Goal: Task Accomplishment & Management: Manage account settings

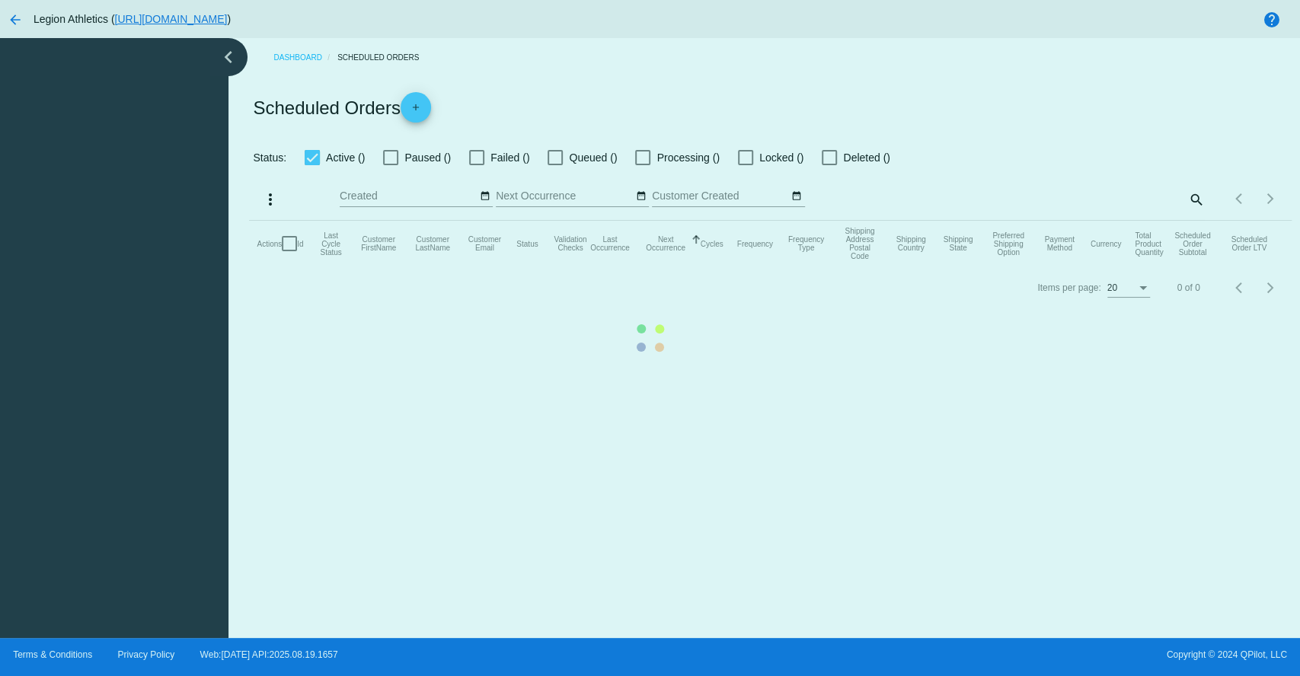
checkbox input "true"
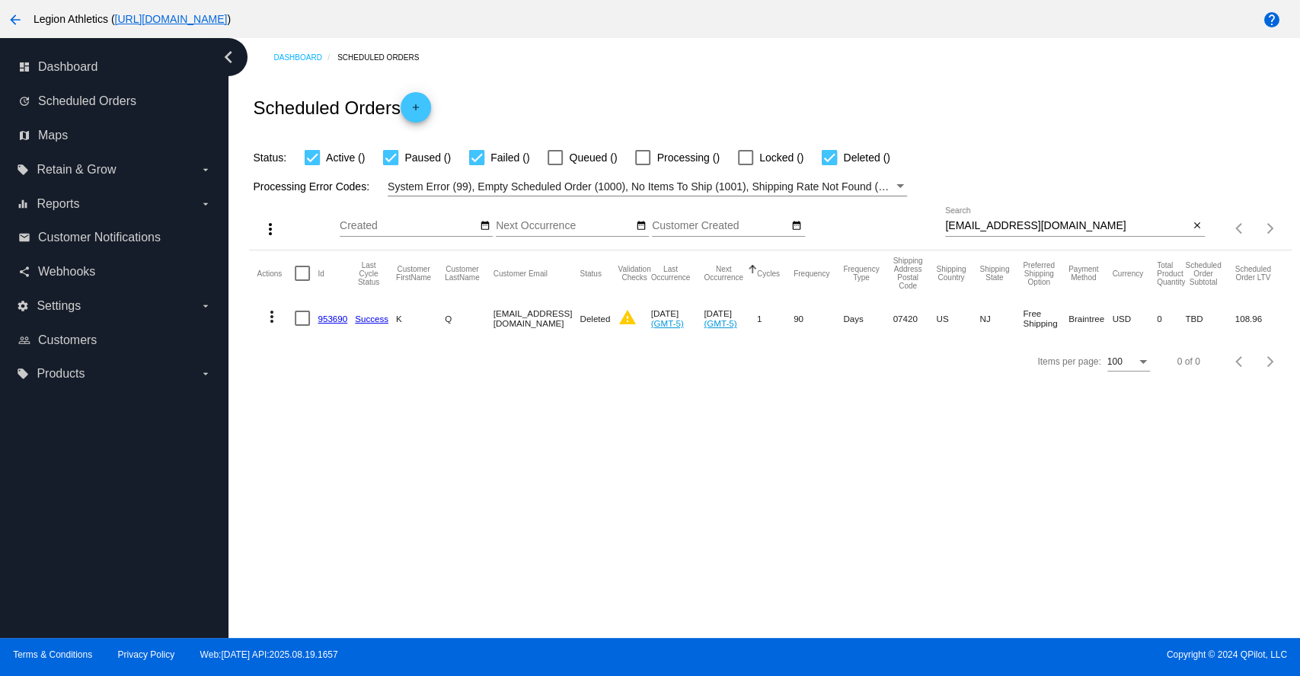
click at [995, 228] on input "katie.quiles1@gmail.com" at bounding box center [1067, 226] width 244 height 12
paste input "greenhouseboutique18"
type input "[EMAIL_ADDRESS][DOMAIN_NAME]"
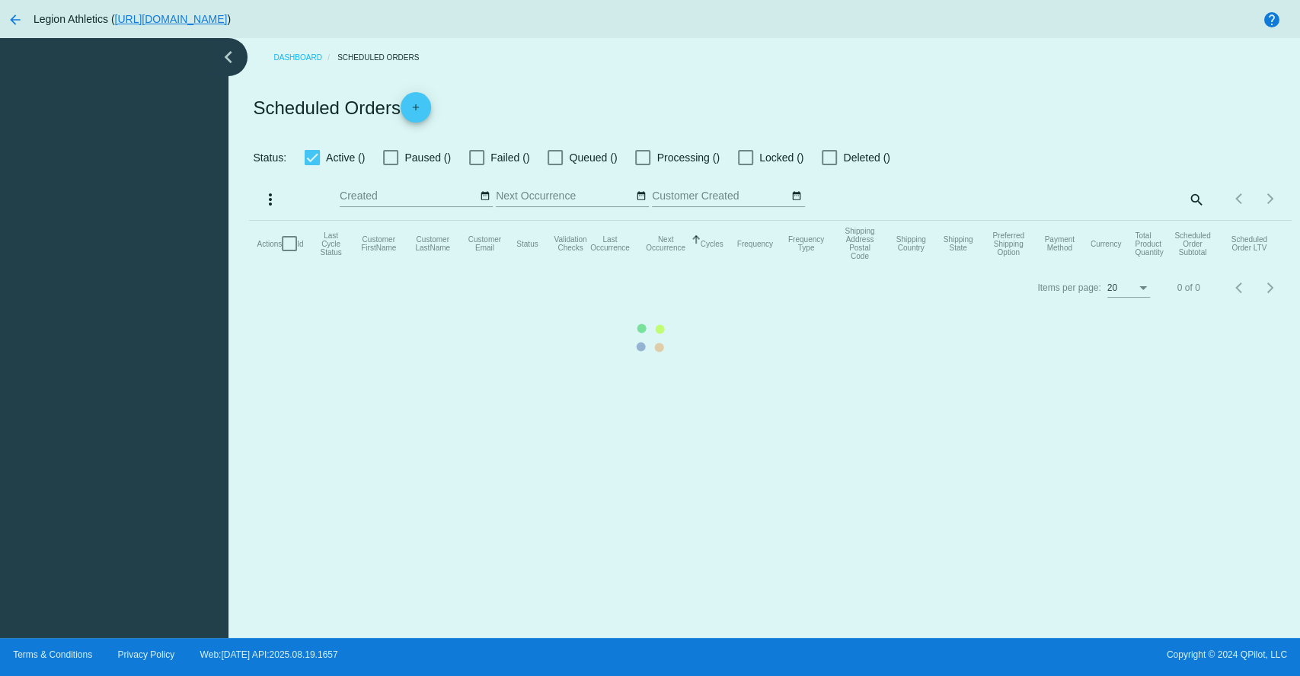
checkbox input "true"
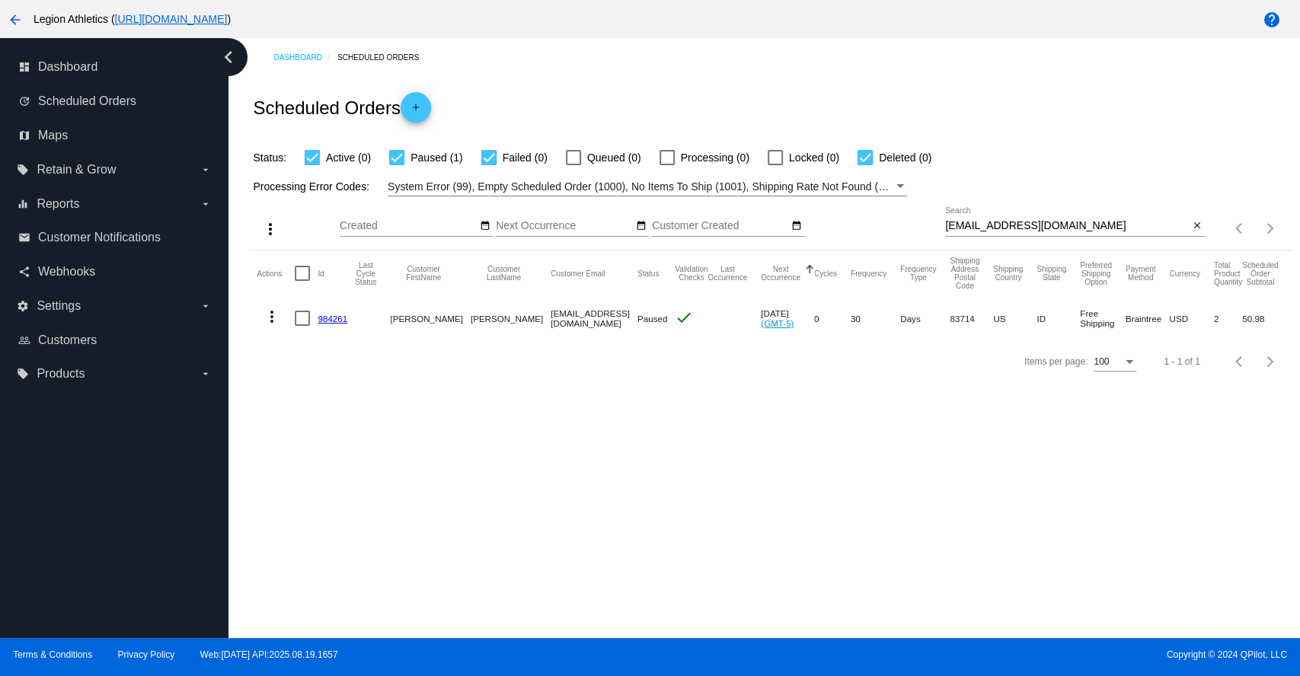
click at [1018, 228] on input "[EMAIL_ADDRESS][DOMAIN_NAME]" at bounding box center [1067, 226] width 244 height 12
paste input "grivera8080"
type input "[EMAIL_ADDRESS][DOMAIN_NAME]"
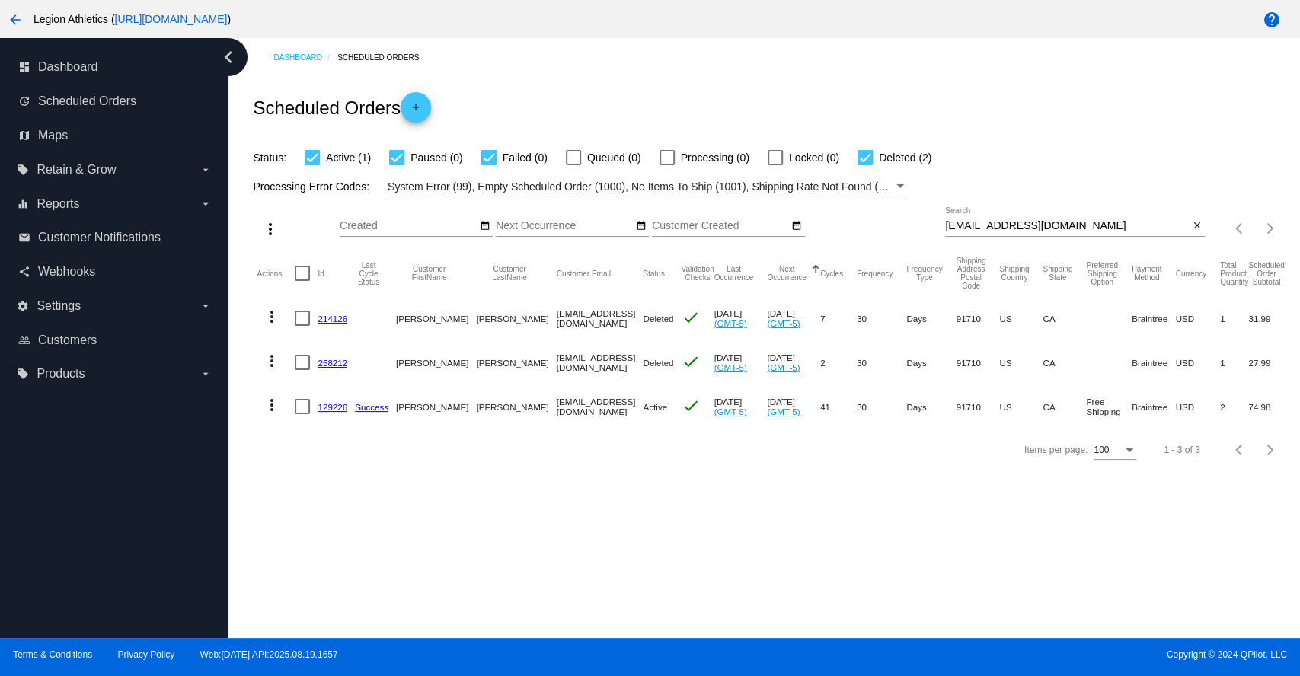
click at [329, 407] on link "129226" at bounding box center [333, 407] width 30 height 10
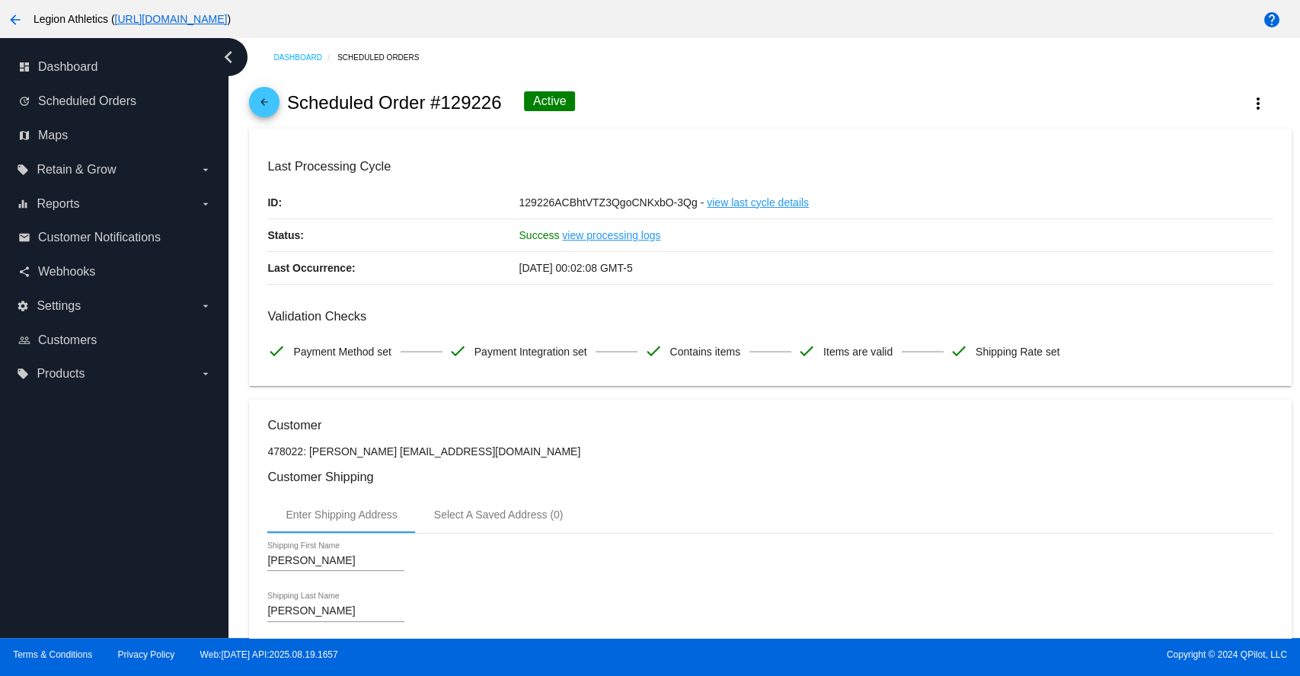
drag, startPoint x: 372, startPoint y: 454, endPoint x: 516, endPoint y: 458, distance: 144.0
click at [516, 458] on p "478022: [PERSON_NAME] [EMAIL_ADDRESS][DOMAIN_NAME]" at bounding box center [769, 452] width 1005 height 12
copy p "[EMAIL_ADDRESS][DOMAIN_NAME]"
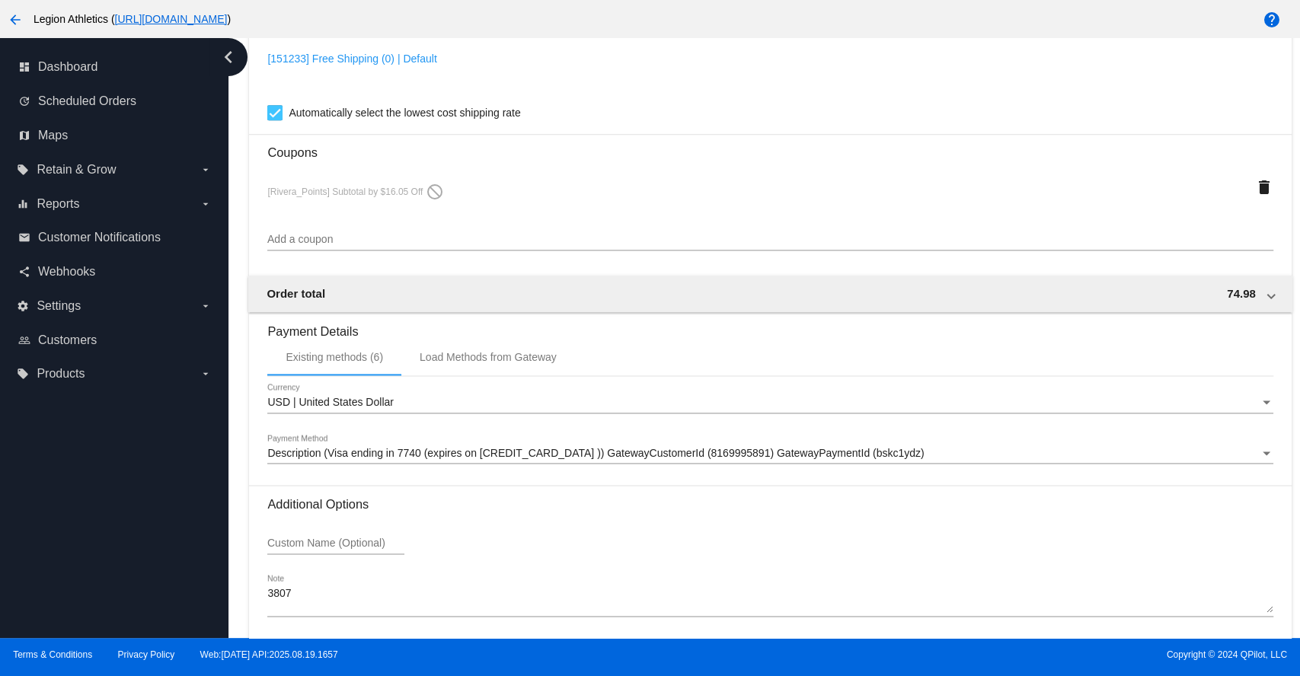
scroll to position [1392, 0]
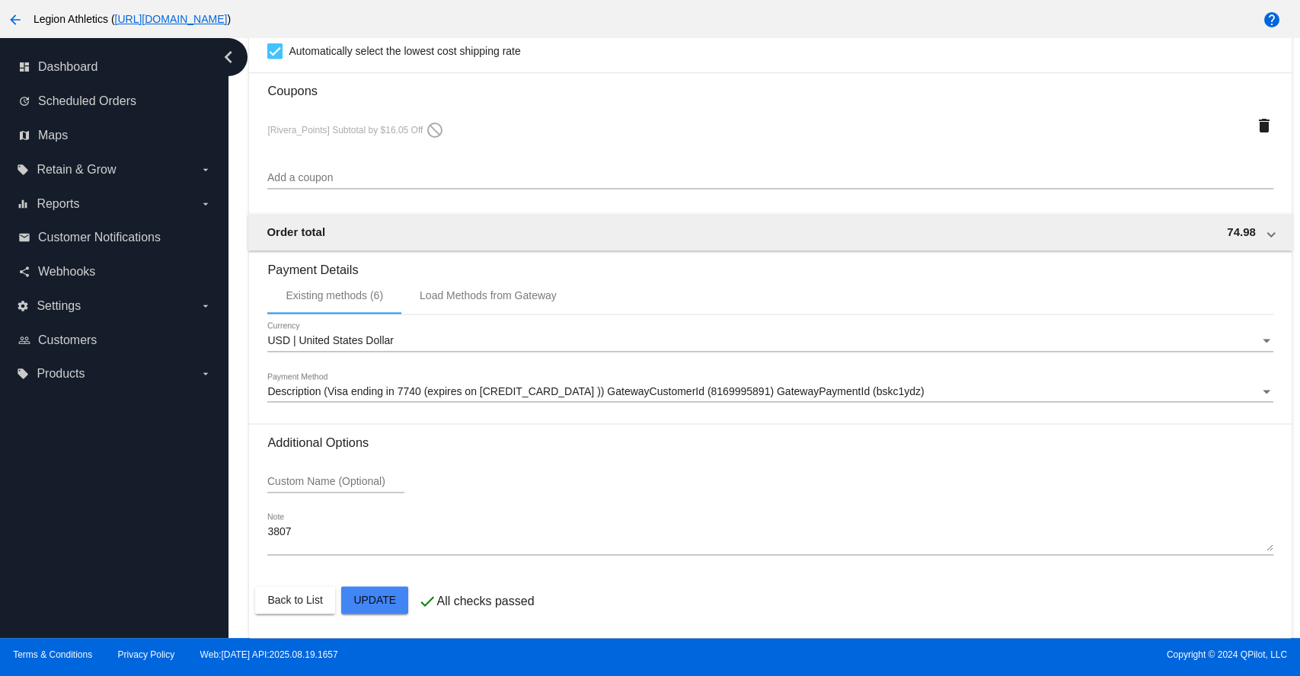
click at [601, 395] on span "Description (Visa ending in 7740 (expires on [CREDIT_CARD_DATA] )) GatewayCusto…" at bounding box center [595, 391] width 657 height 12
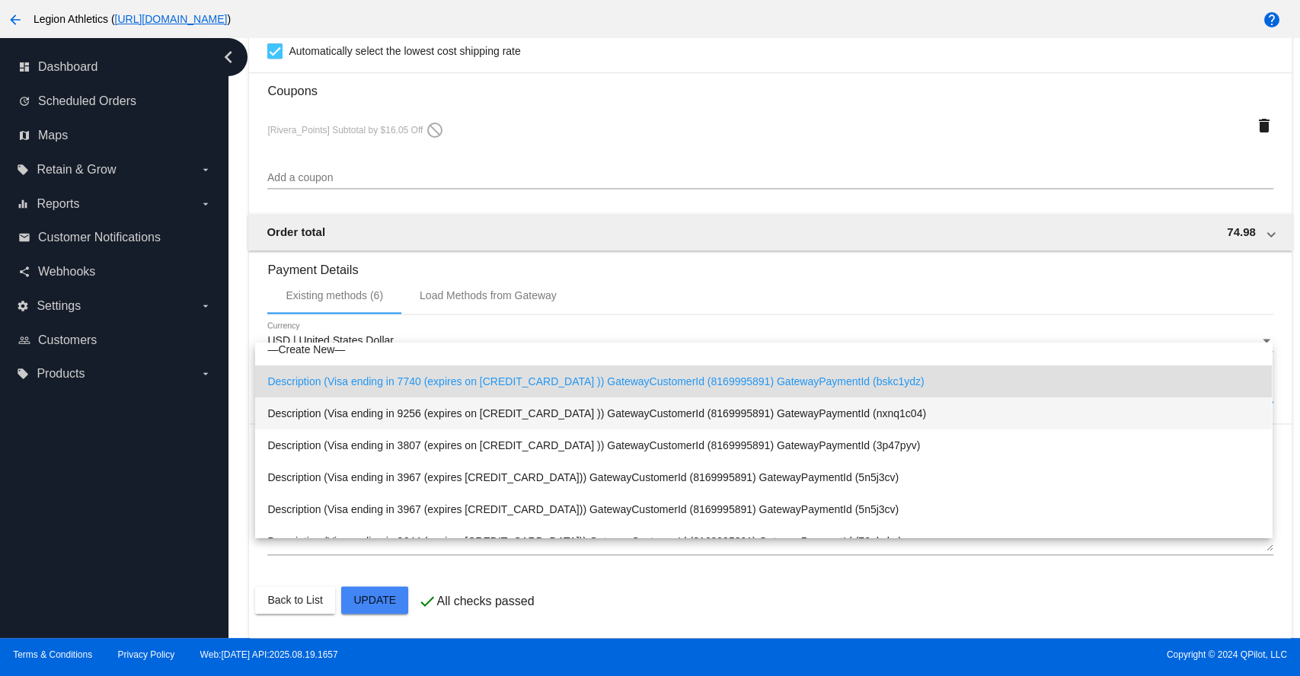
scroll to position [0, 0]
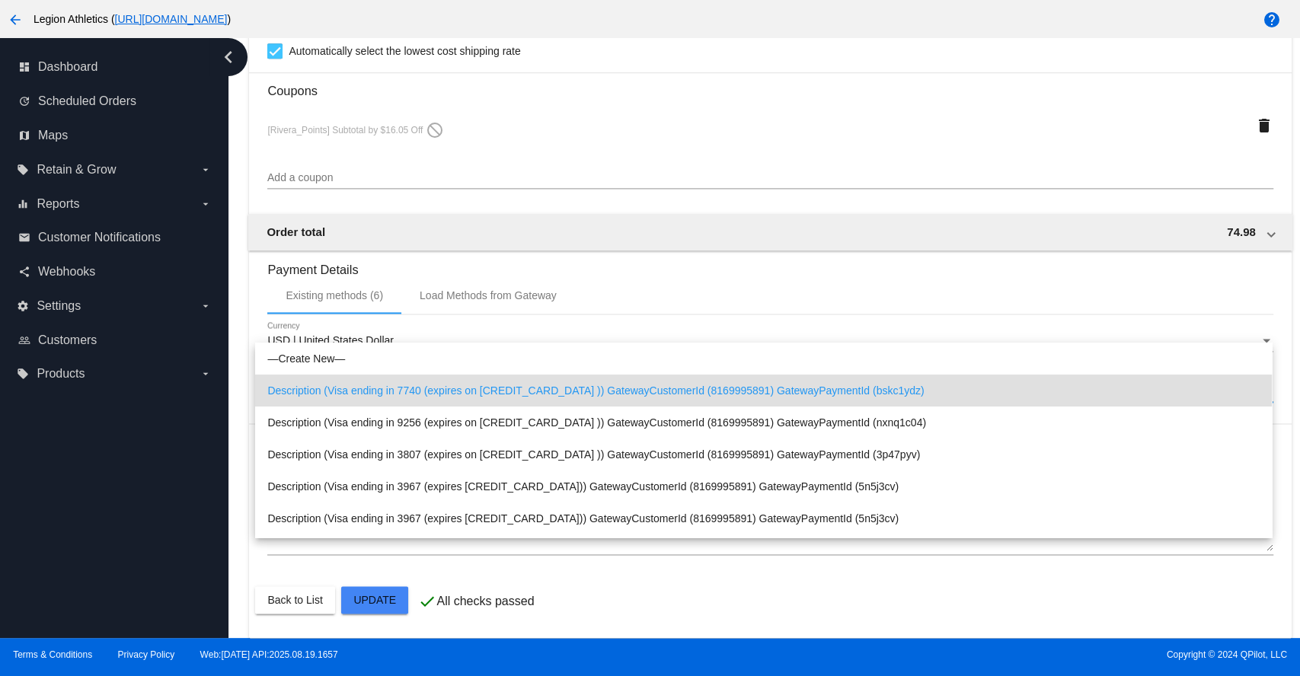
click at [695, 272] on div at bounding box center [650, 338] width 1300 height 676
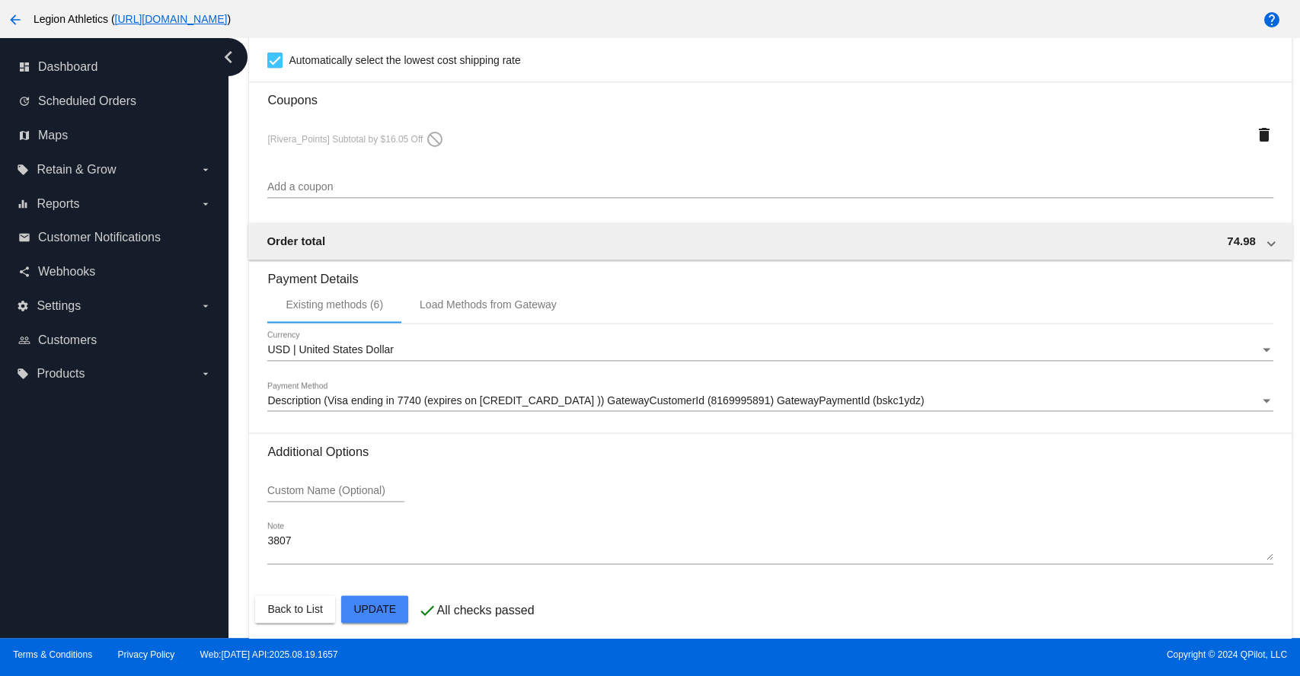
scroll to position [1392, 0]
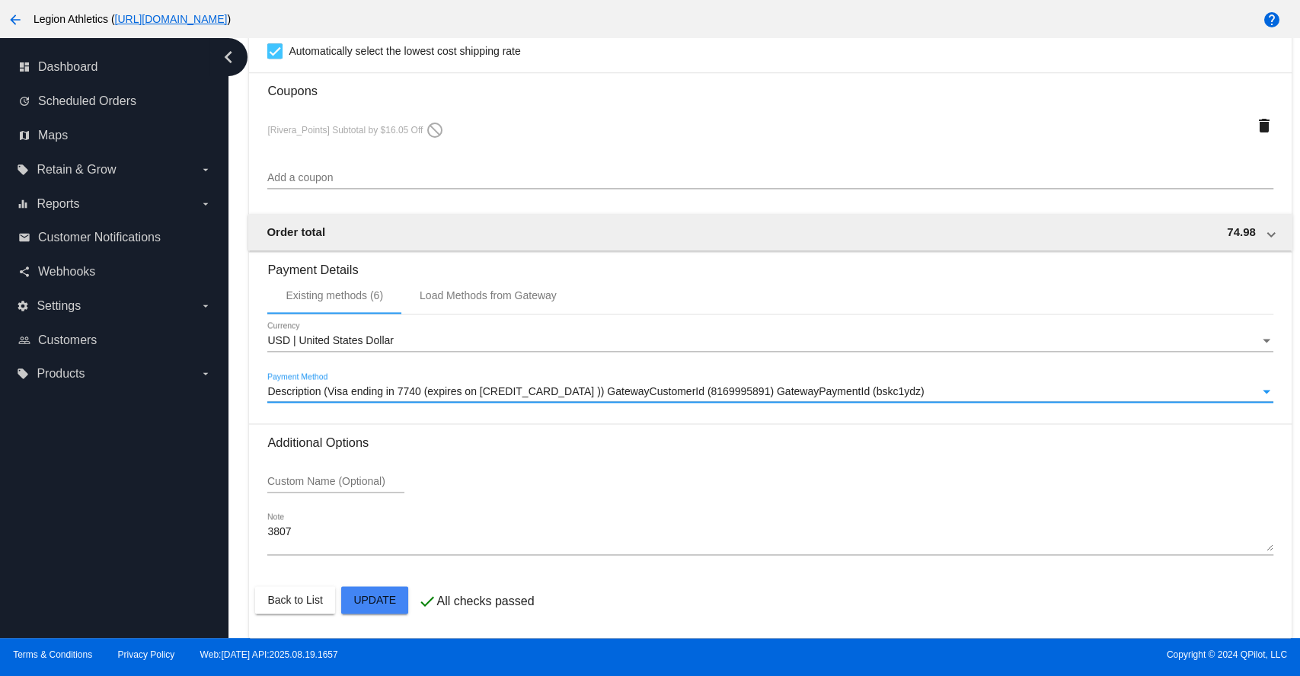
click at [515, 395] on span "Description (Visa ending in 7740 (expires on [CREDIT_CARD_DATA] )) GatewayCusto…" at bounding box center [595, 391] width 657 height 12
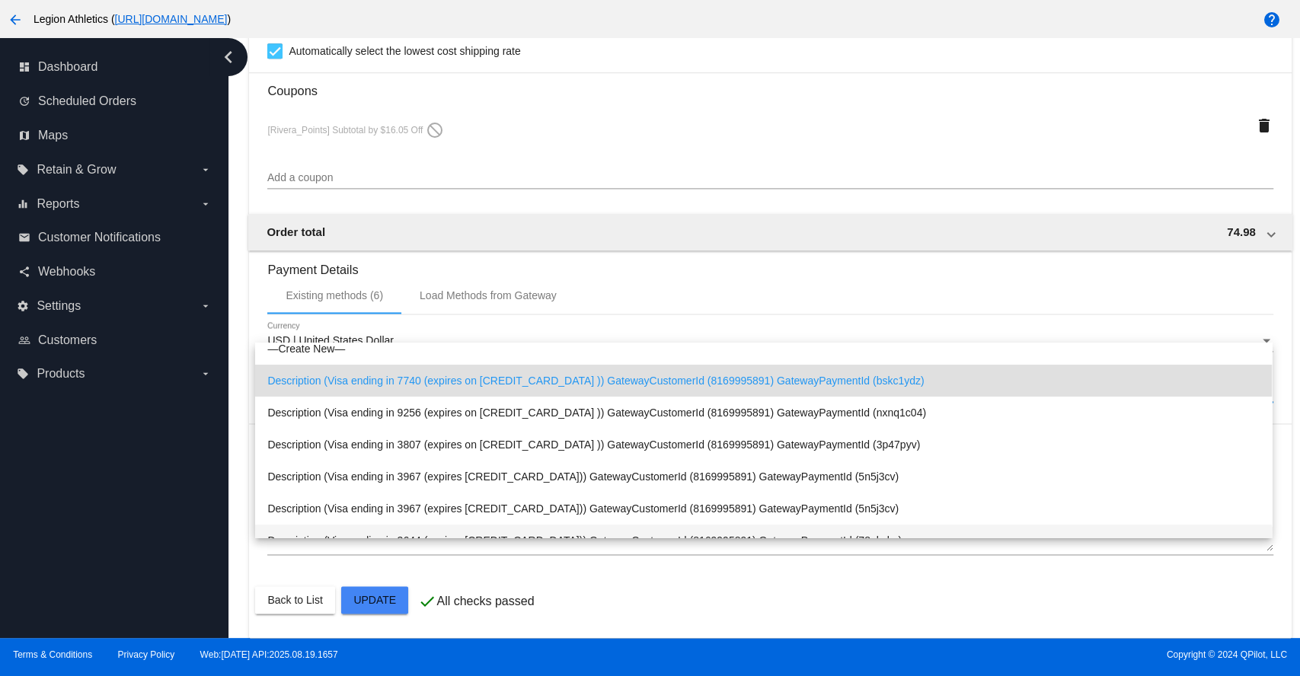
scroll to position [0, 0]
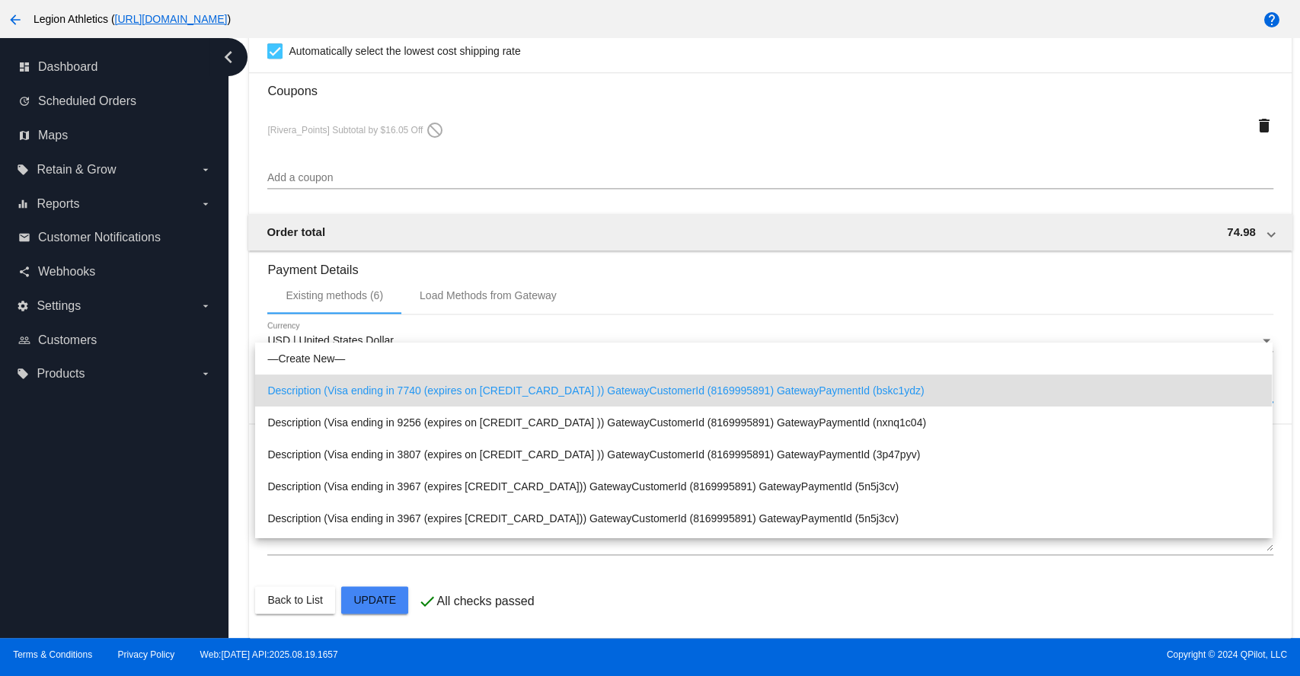
click at [491, 293] on div at bounding box center [650, 338] width 1300 height 676
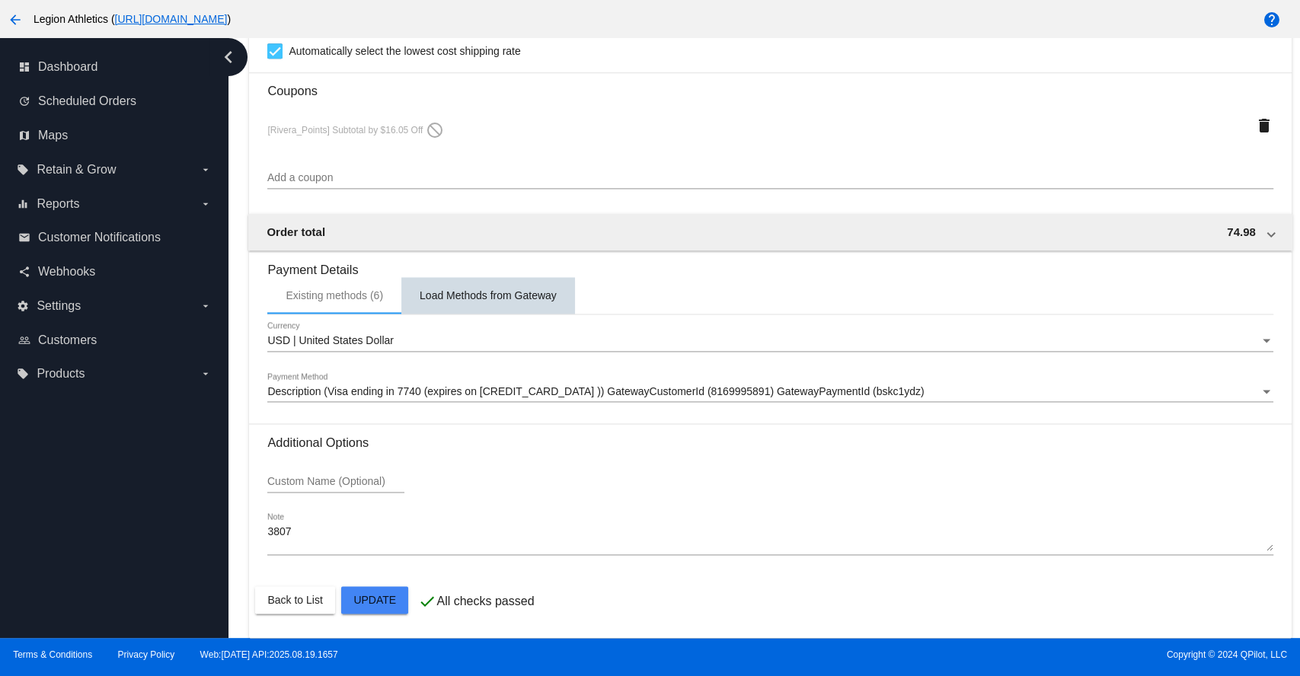
click at [465, 293] on div "Load Methods from Gateway" at bounding box center [488, 295] width 137 height 12
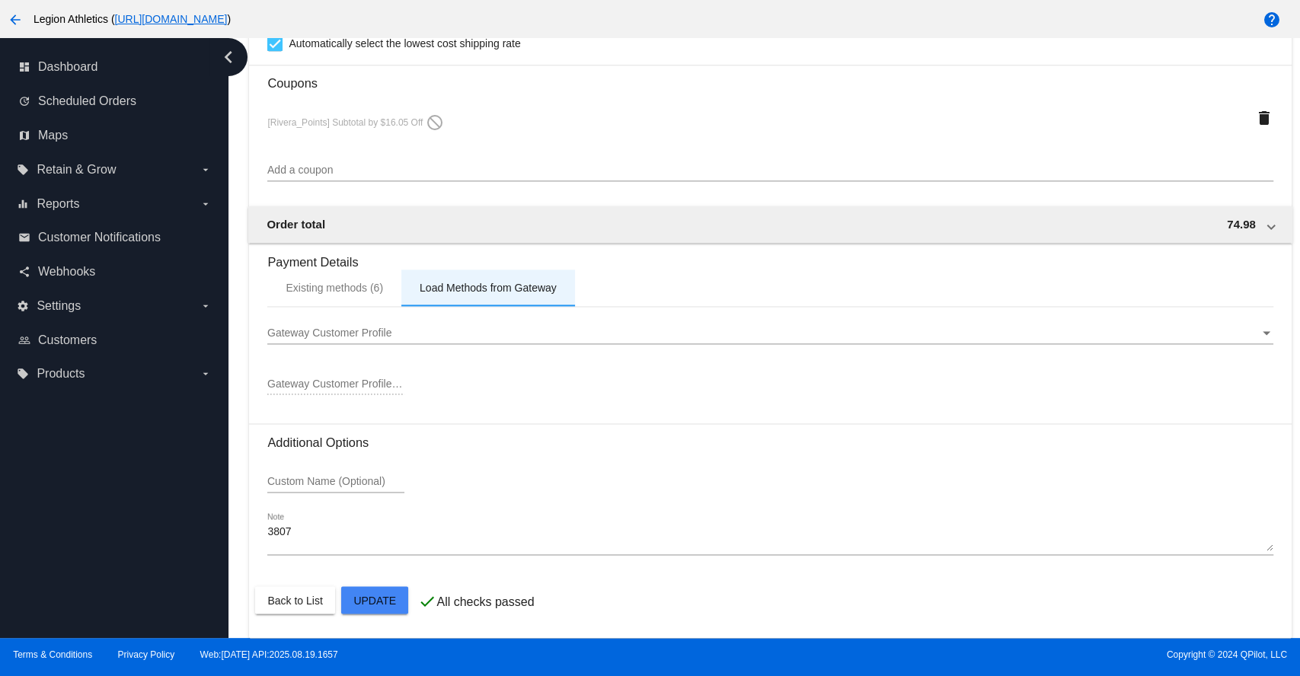
scroll to position [1399, 0]
click at [327, 286] on div "Existing methods (6)" at bounding box center [335, 288] width 98 height 12
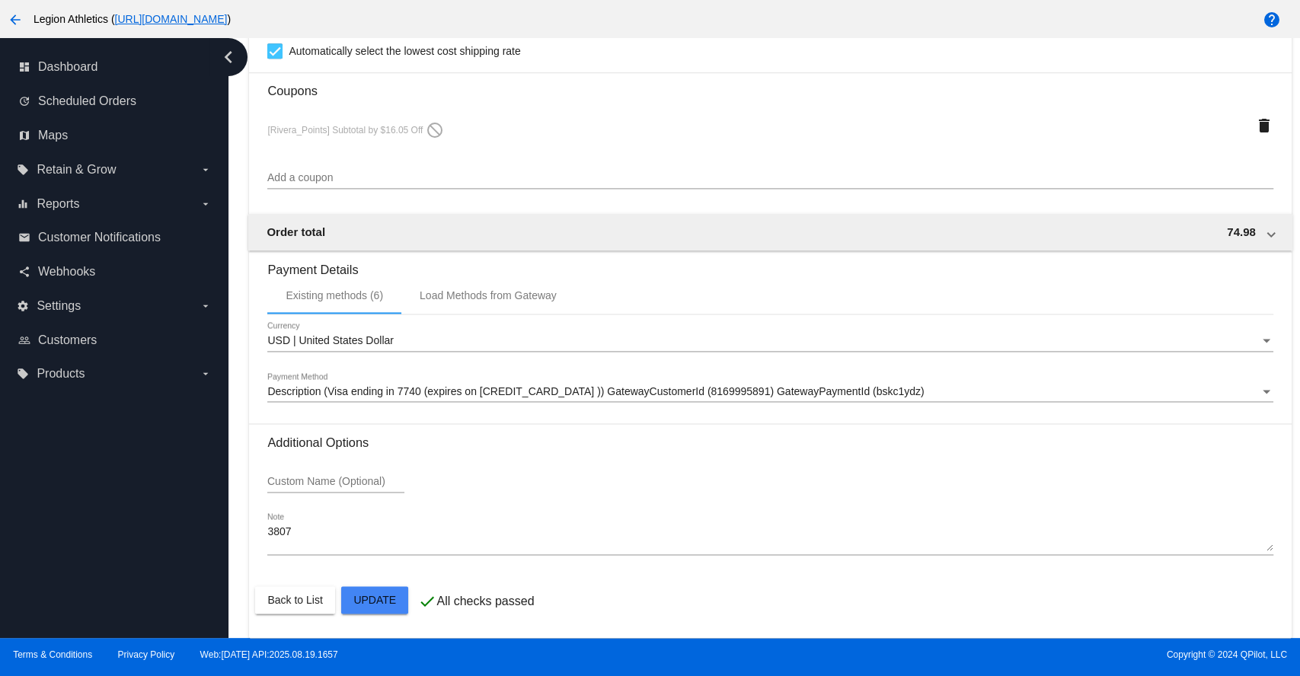
click at [448, 385] on span "Description (Visa ending in 7740 (expires on [CREDIT_CARD_DATA] )) GatewayCusto…" at bounding box center [595, 391] width 657 height 12
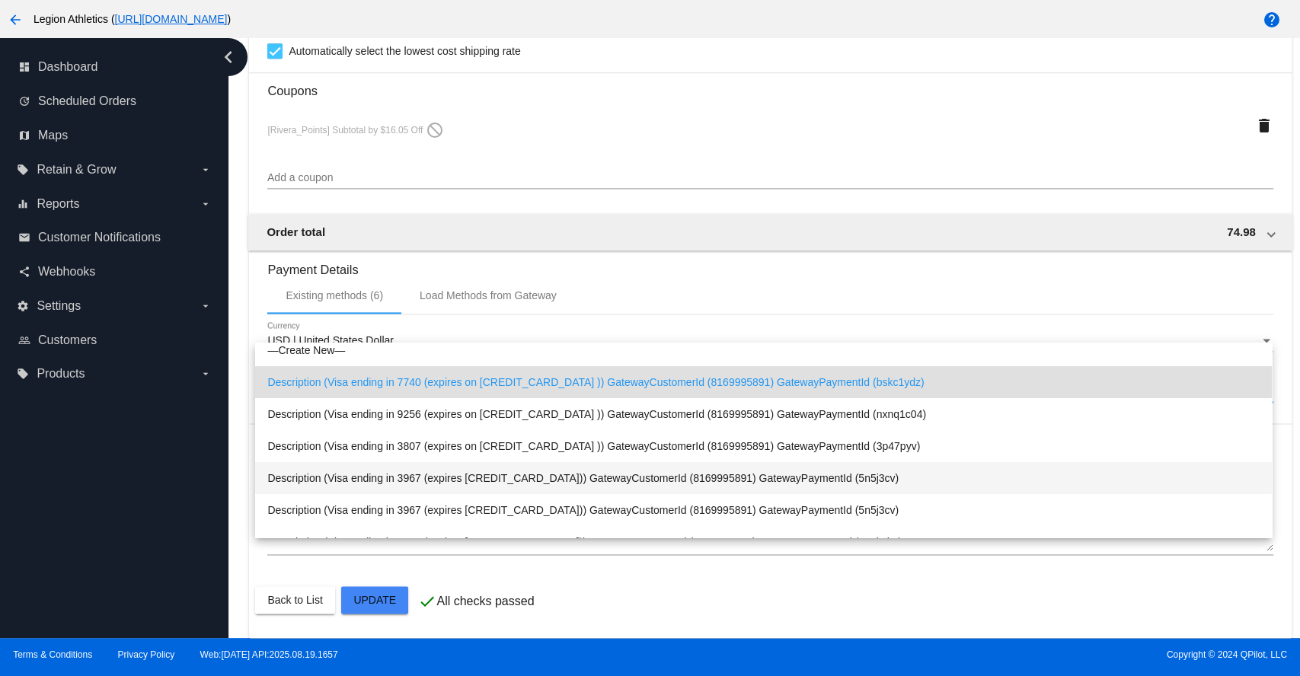
scroll to position [0, 0]
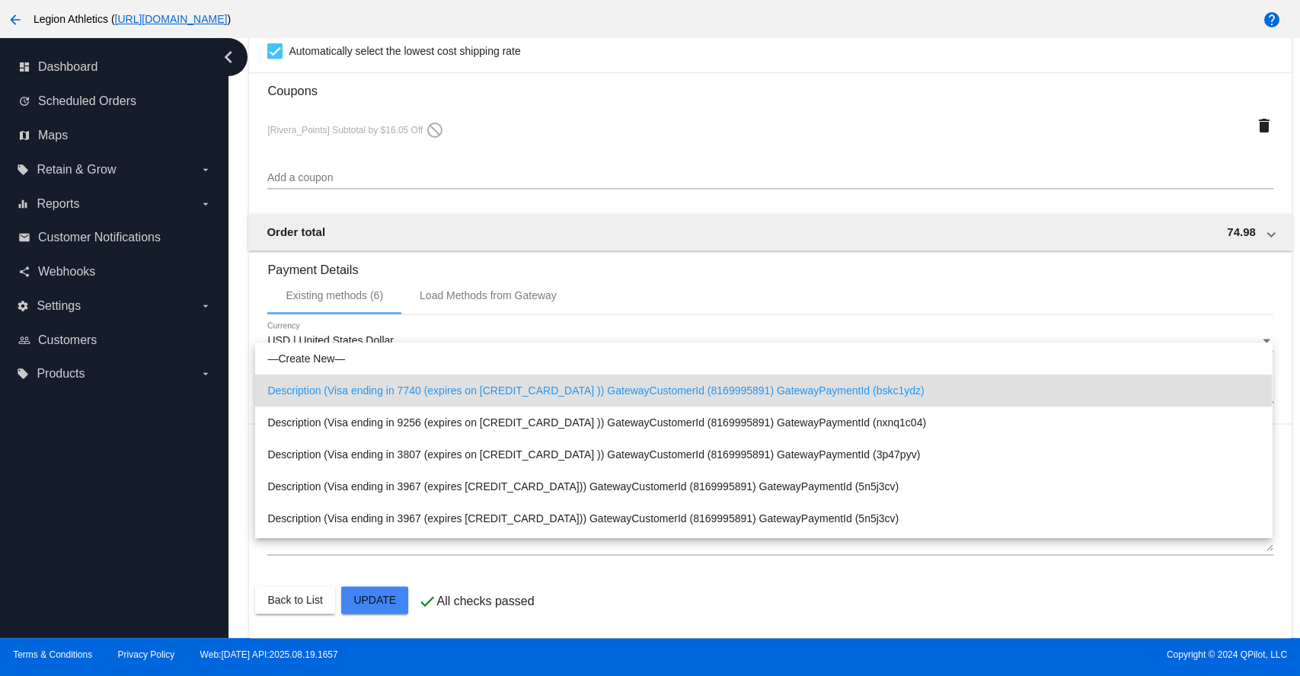
click at [491, 289] on div at bounding box center [650, 338] width 1300 height 676
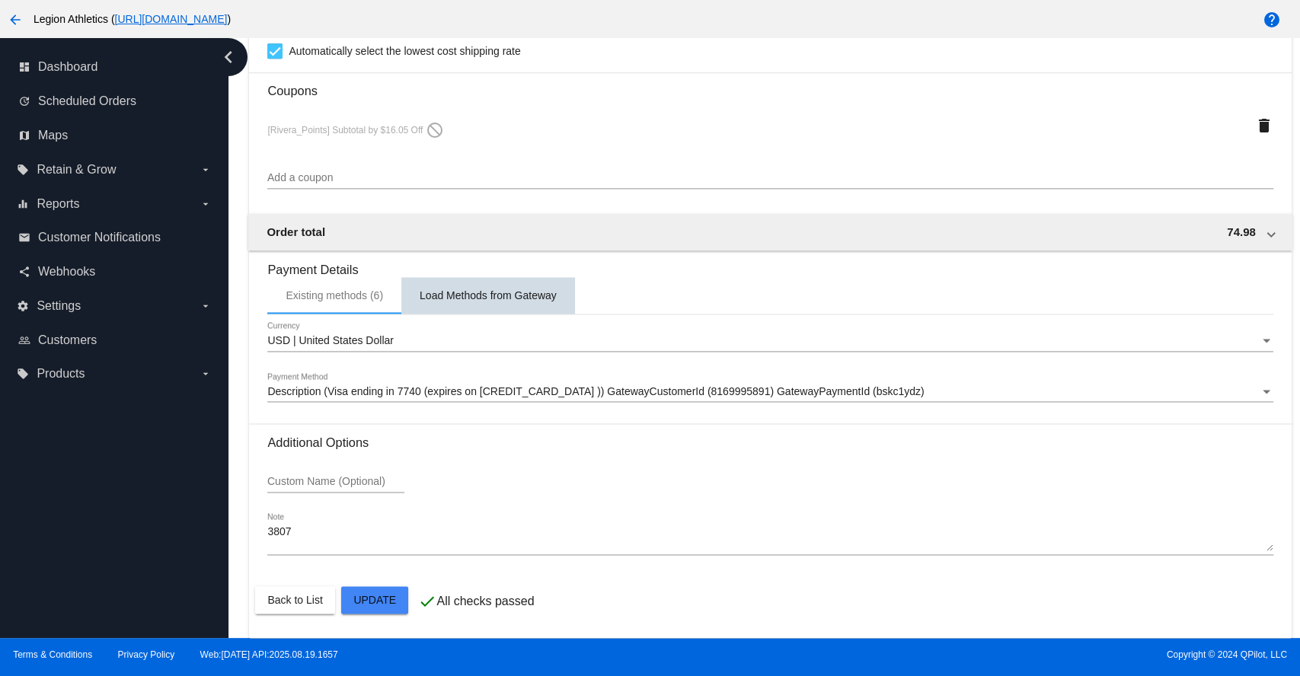
click at [464, 294] on div "Load Methods from Gateway" at bounding box center [488, 295] width 137 height 12
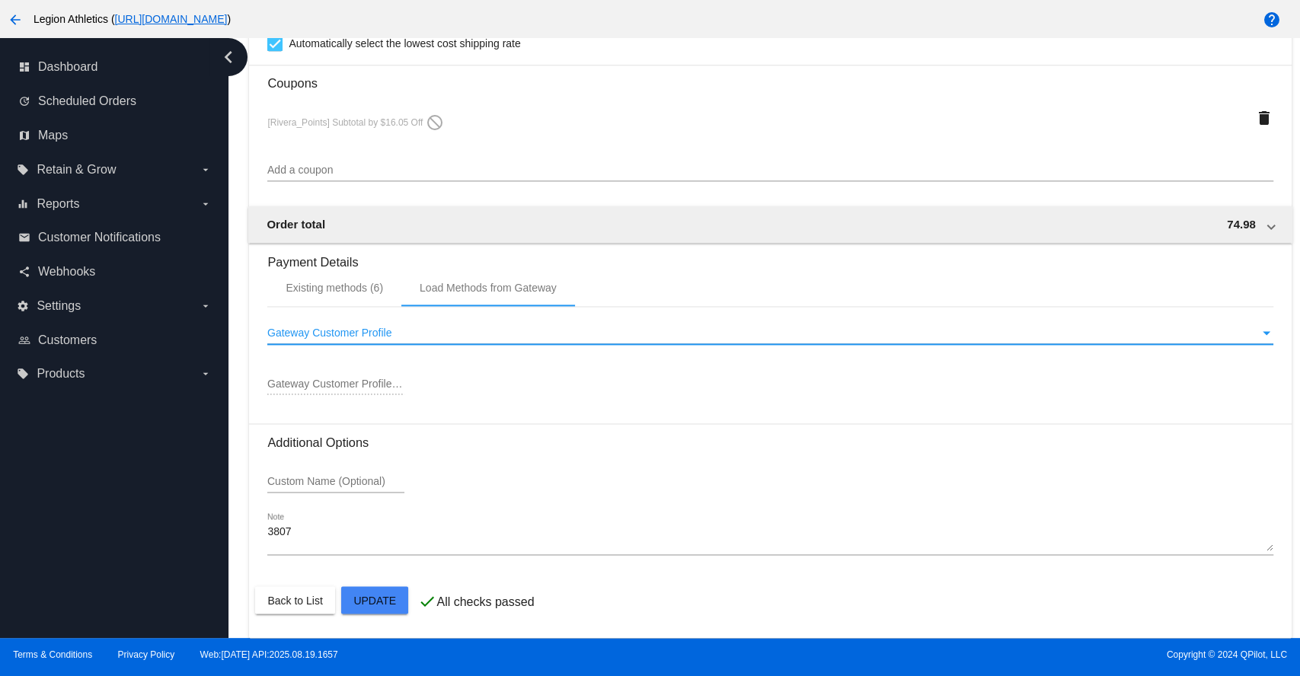
click at [368, 339] on span "Gateway Customer Profile" at bounding box center [329, 333] width 124 height 12
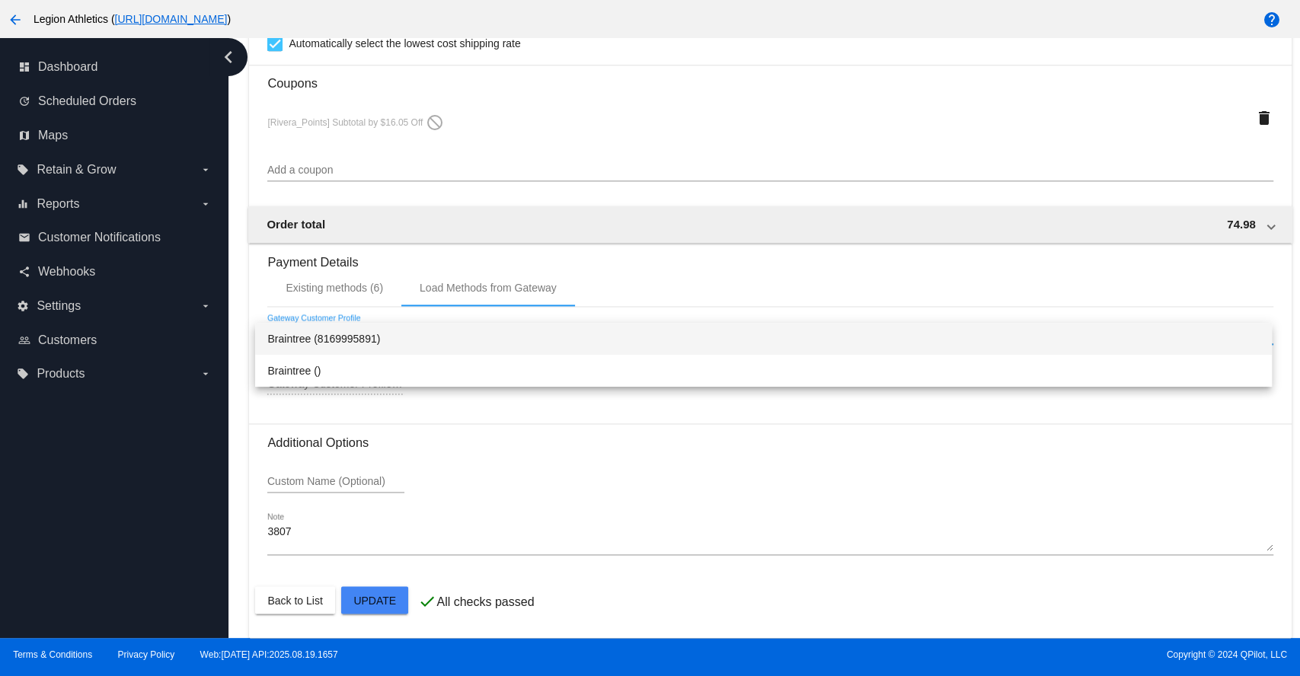
click at [341, 338] on span "Braintree (8169995891)" at bounding box center [763, 339] width 993 height 32
type input "8169995891"
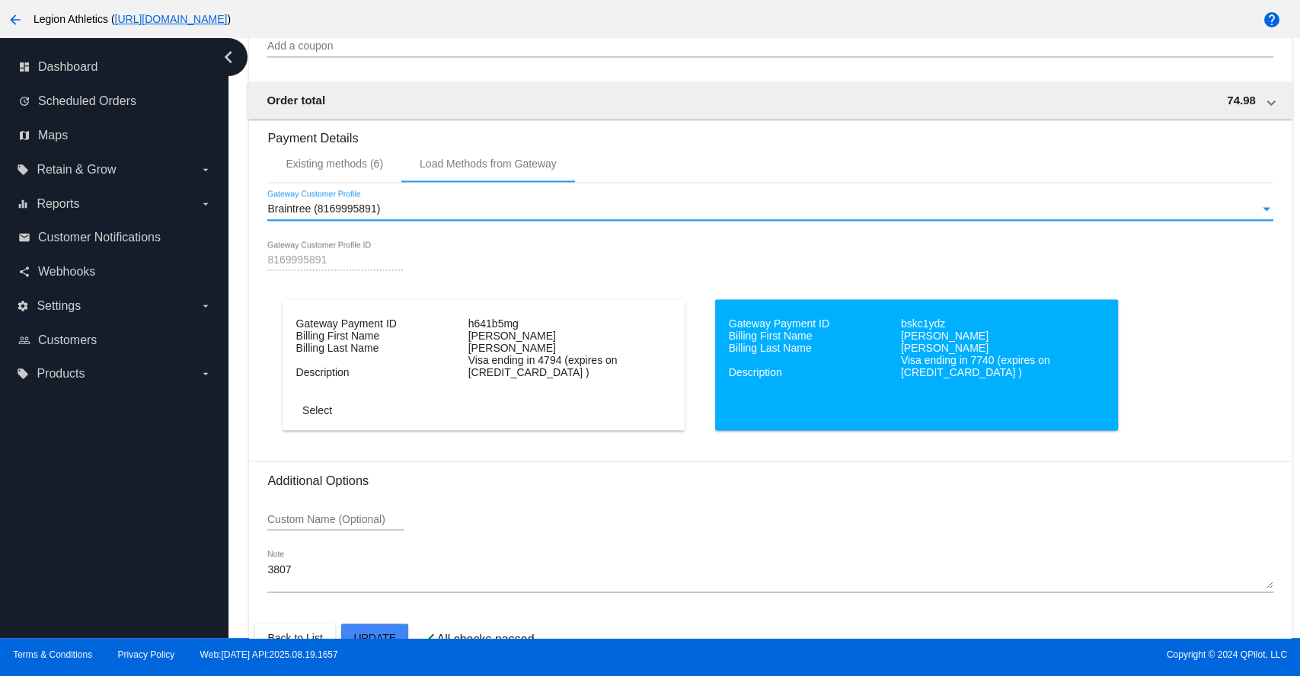
scroll to position [1560, 0]
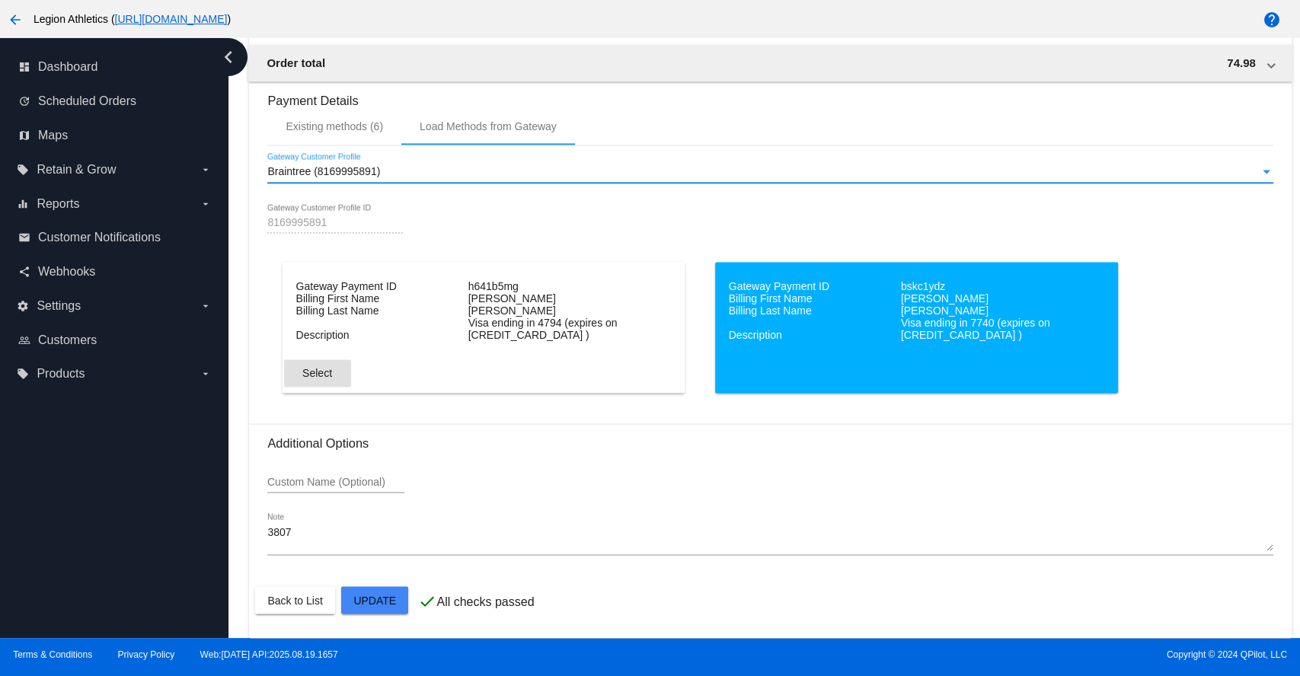
click at [322, 372] on span "Select" at bounding box center [317, 373] width 30 height 12
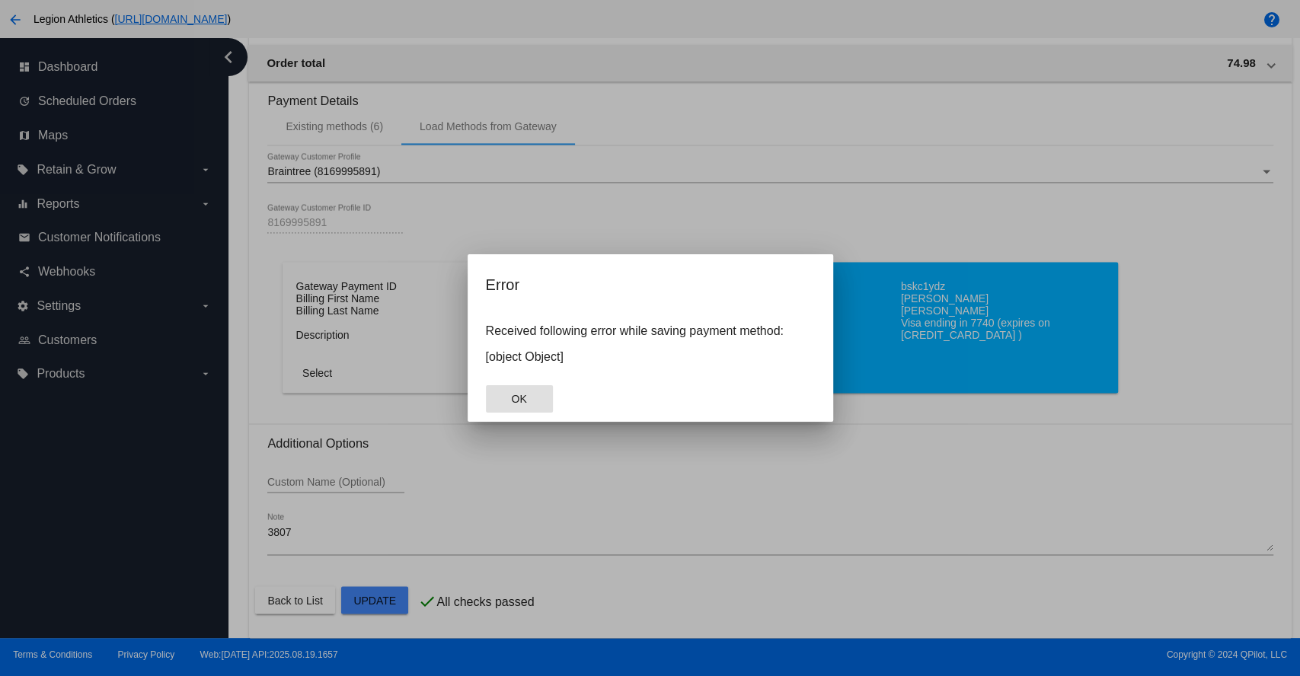
click at [527, 392] on button "OK" at bounding box center [519, 398] width 67 height 27
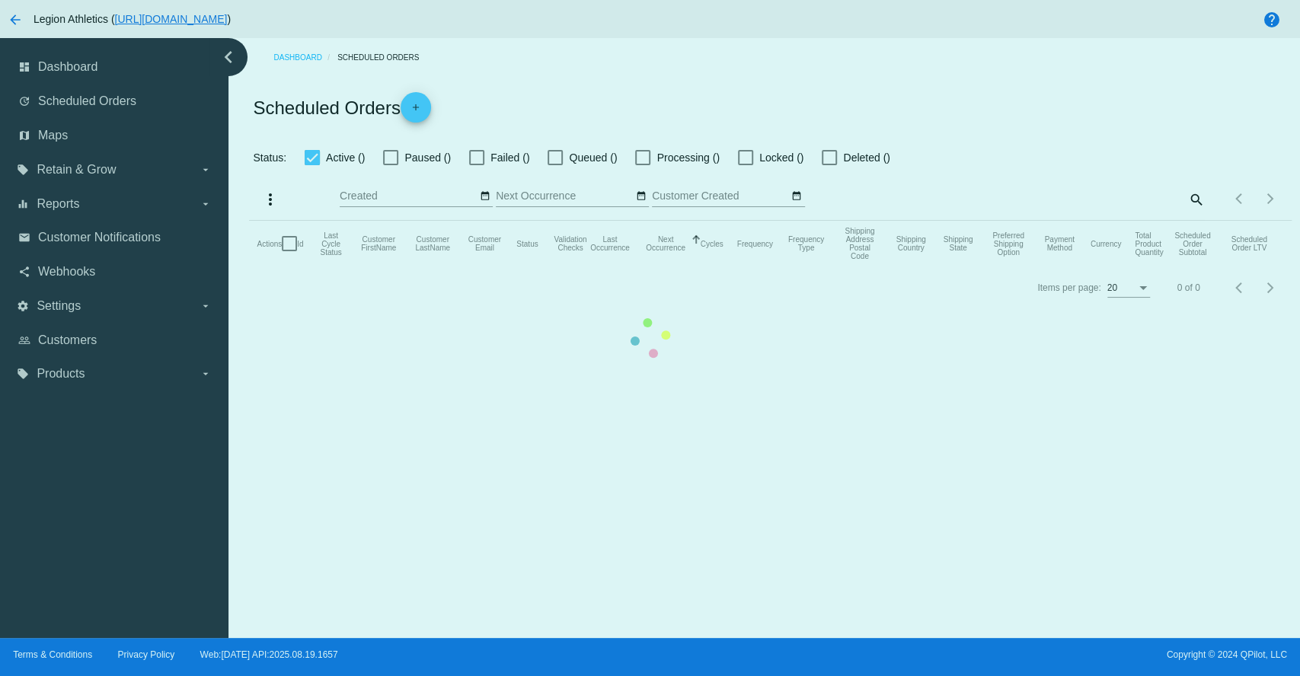
checkbox input "true"
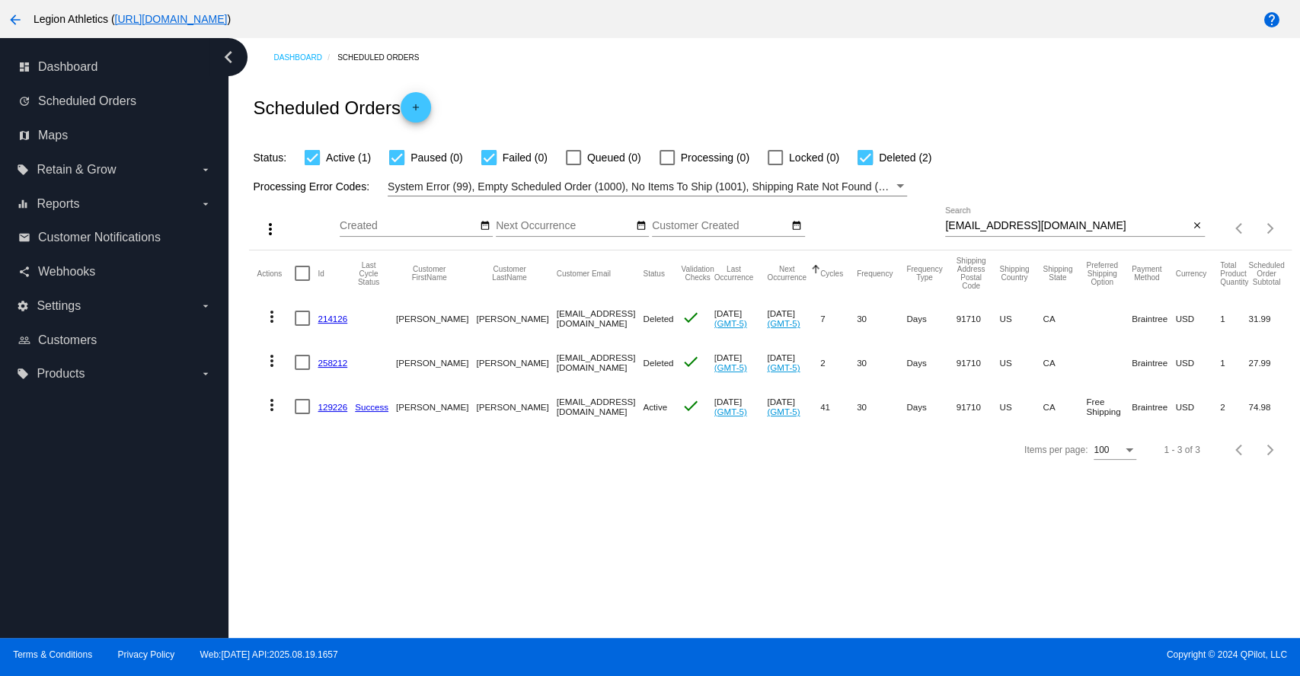
click at [329, 405] on link "129226" at bounding box center [333, 407] width 30 height 10
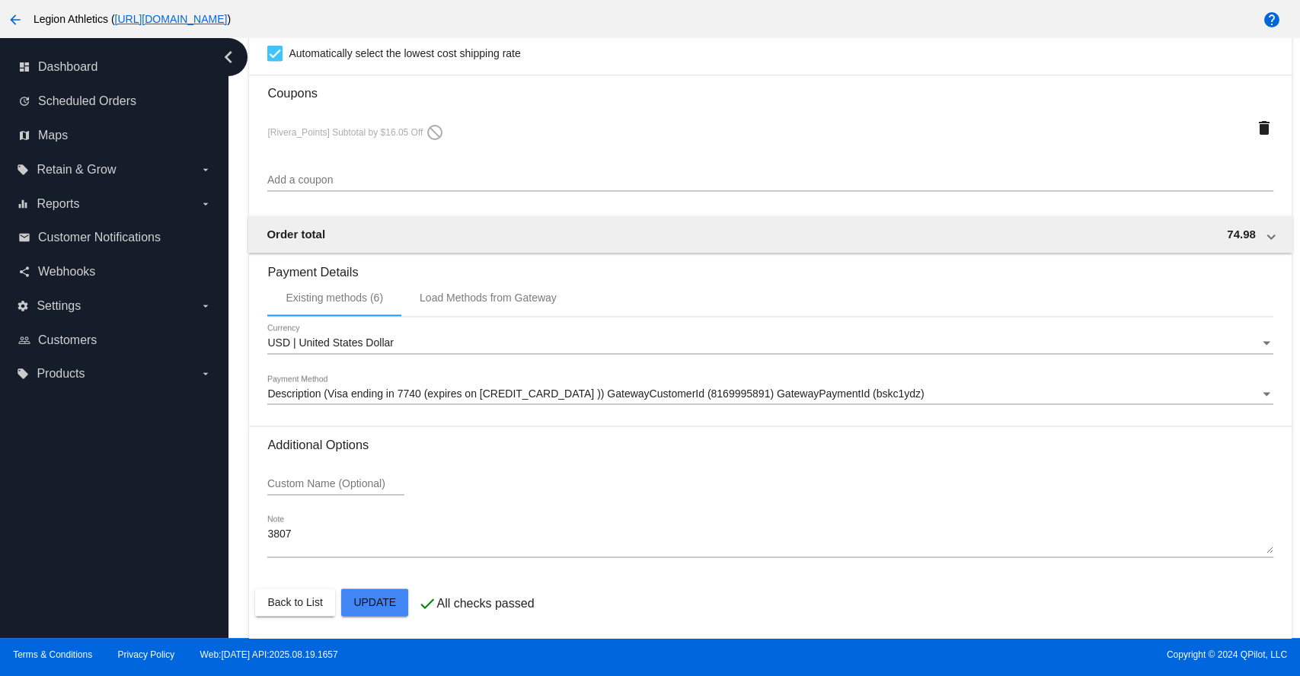
scroll to position [1392, 0]
click at [466, 391] on span "Description (Visa ending in 7740 (expires on [CREDIT_CARD_DATA] )) GatewayCusto…" at bounding box center [595, 391] width 657 height 12
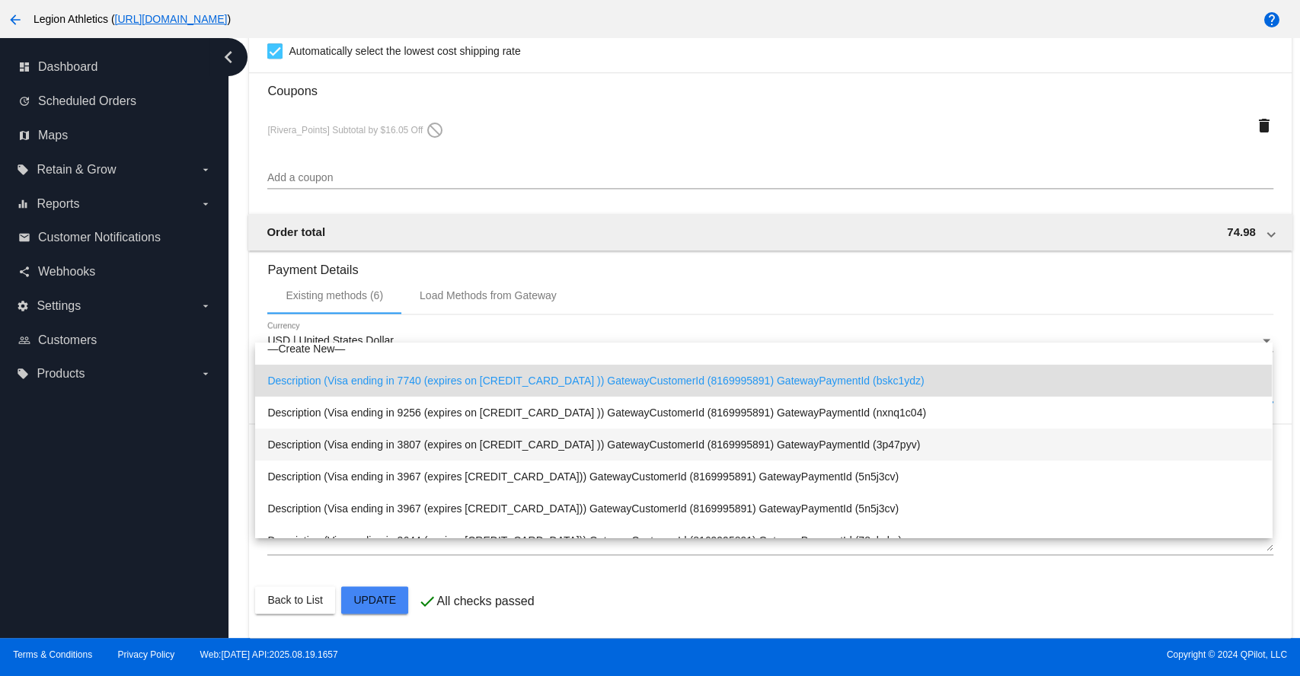
scroll to position [0, 0]
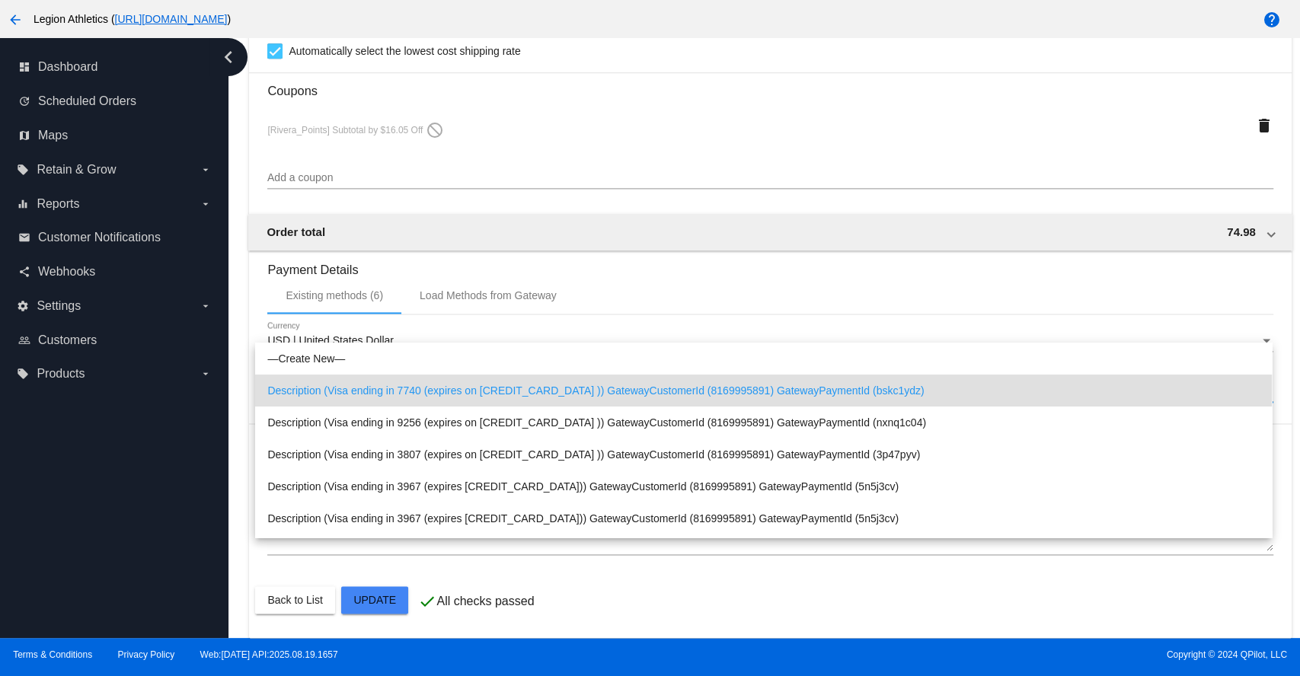
click at [479, 296] on div at bounding box center [650, 338] width 1300 height 676
click at [454, 294] on div "Load Methods from Gateway" at bounding box center [488, 295] width 137 height 12
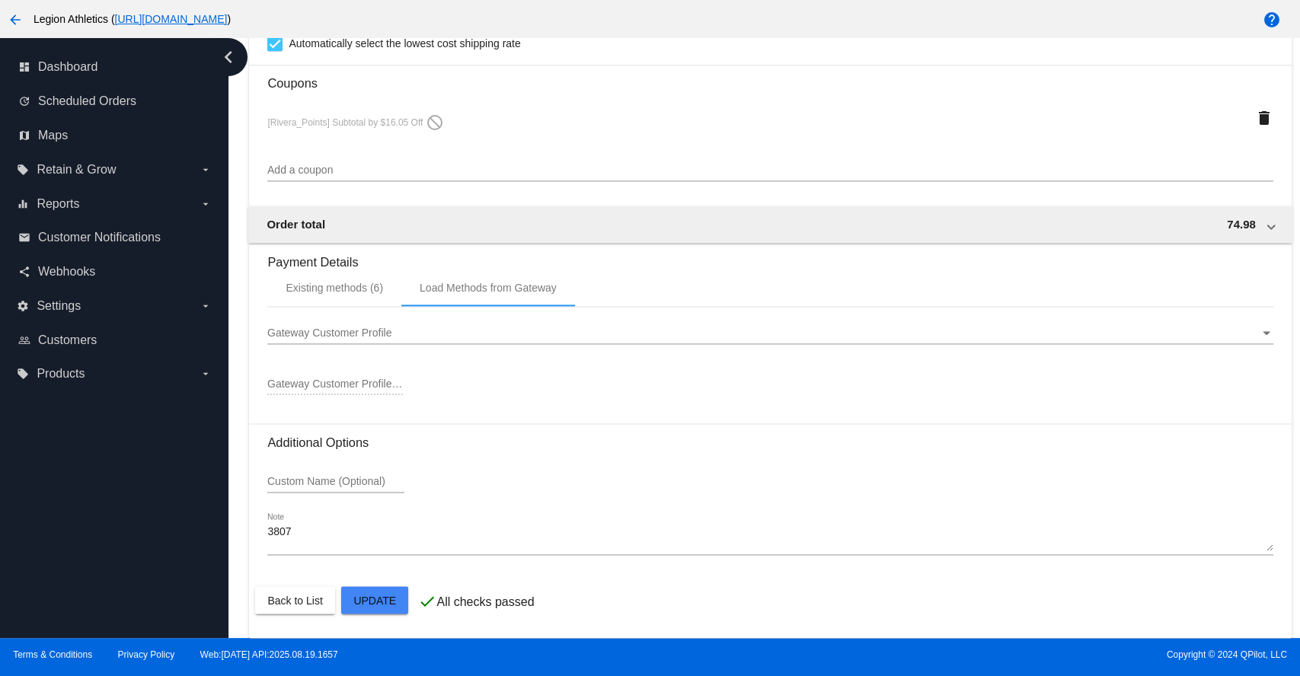
click at [345, 334] on span "Gateway Customer Profile" at bounding box center [329, 333] width 124 height 12
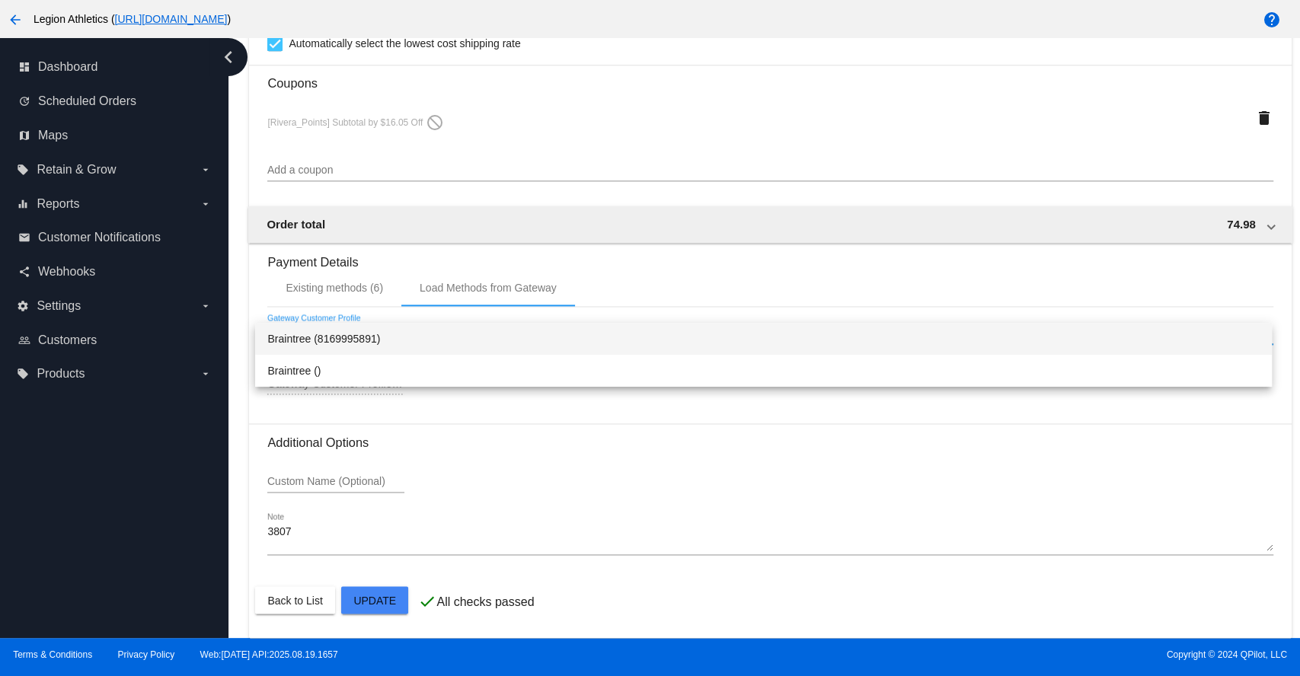
click at [336, 340] on span "Braintree (8169995891)" at bounding box center [763, 339] width 993 height 32
type input "8169995891"
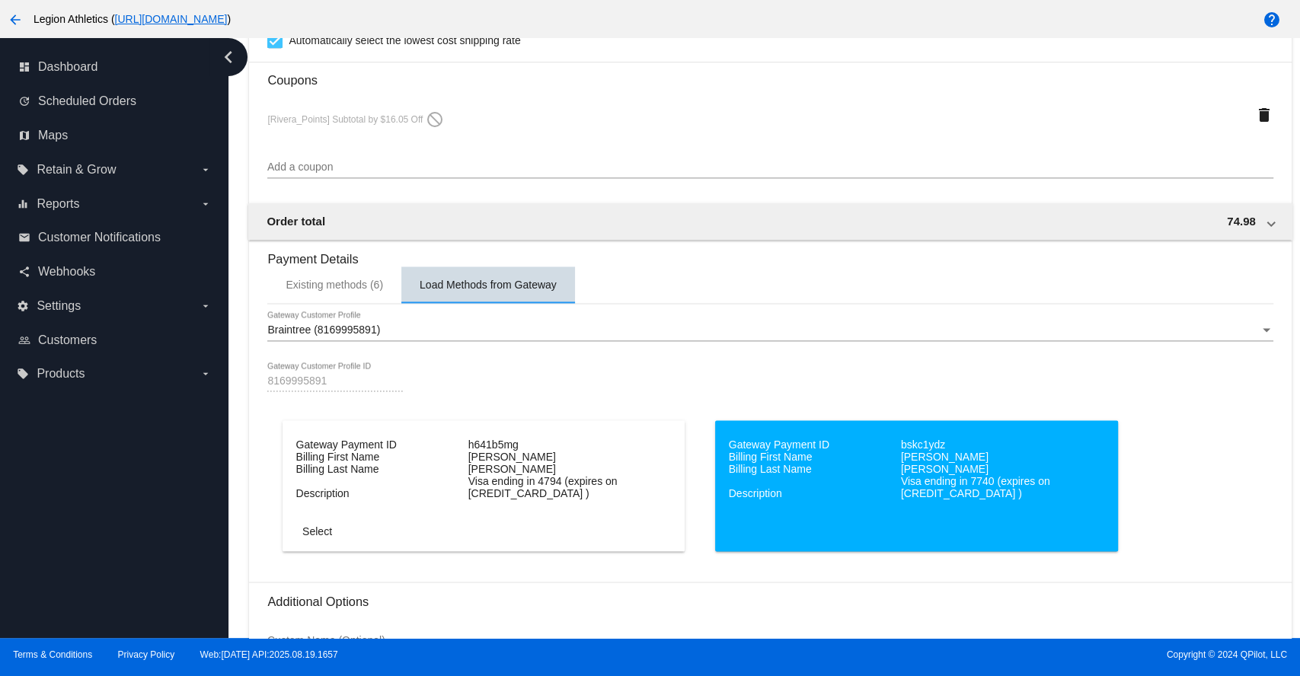
click at [475, 288] on div "Load Methods from Gateway" at bounding box center [488, 285] width 137 height 12
click at [1260, 337] on div "Gateway Customer Profile" at bounding box center [1267, 331] width 14 height 12
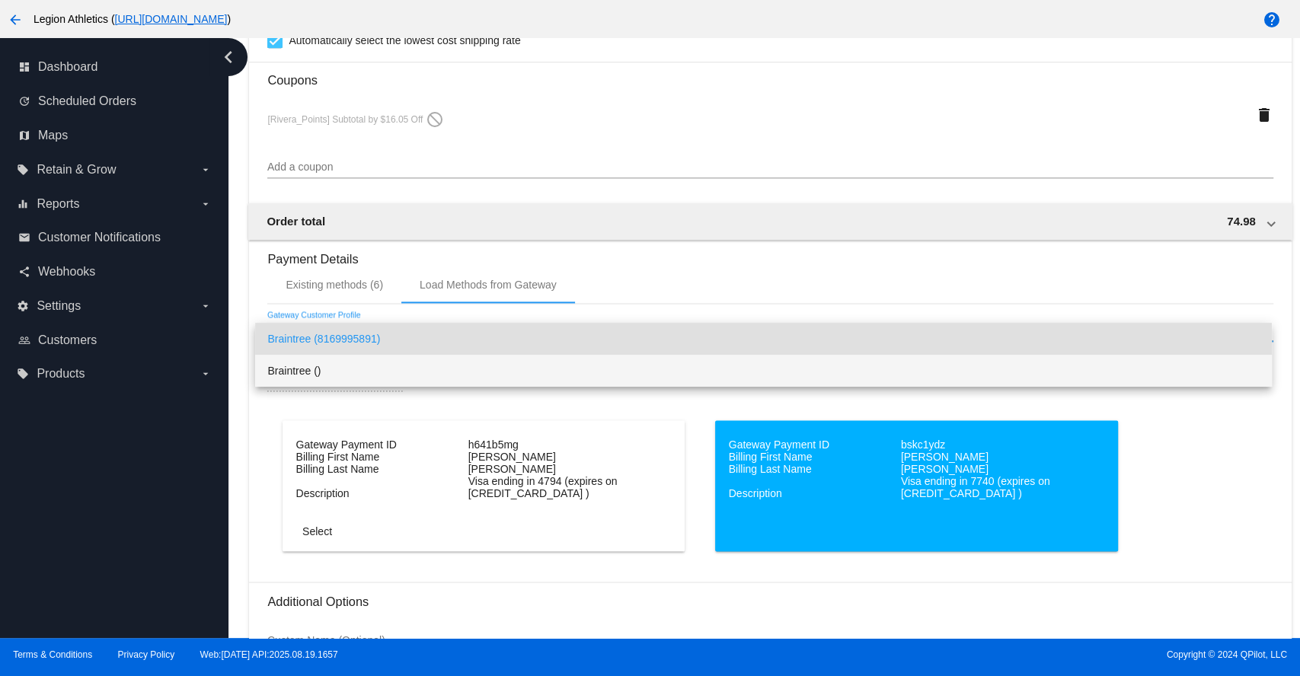
click at [312, 372] on span "Braintree ()" at bounding box center [763, 371] width 993 height 32
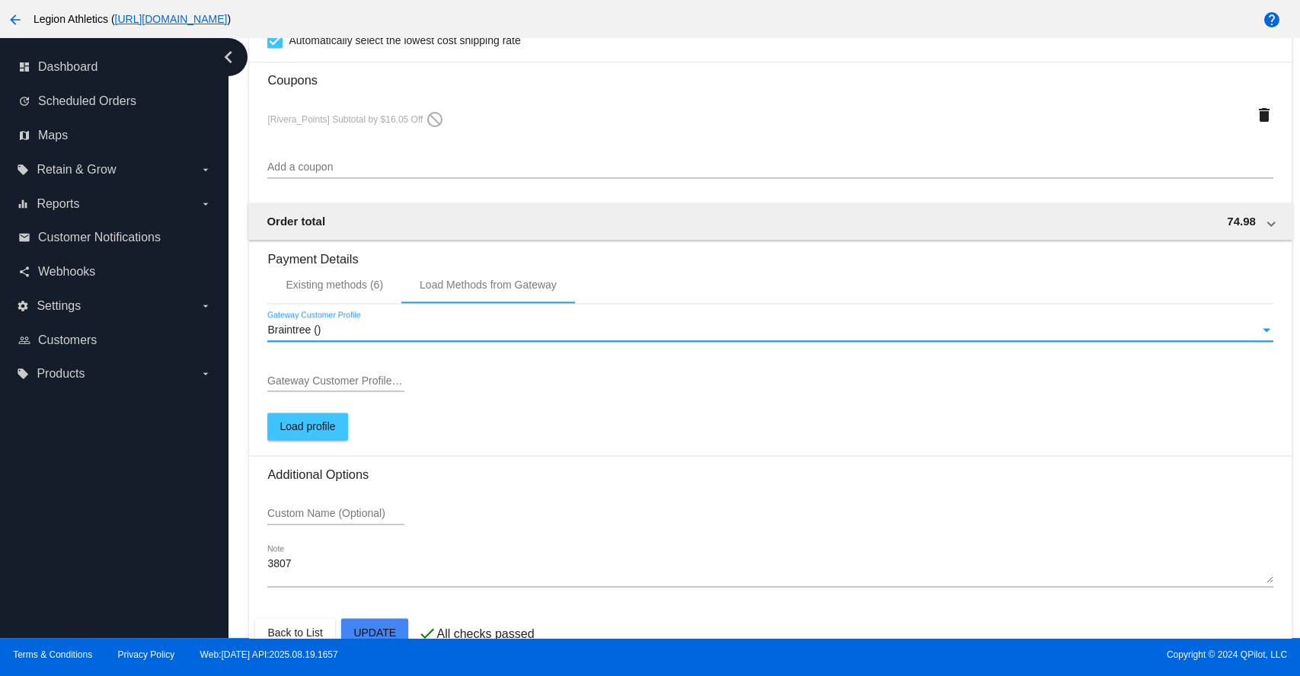
click at [331, 388] on input "Gateway Customer Profile ID" at bounding box center [335, 382] width 137 height 12
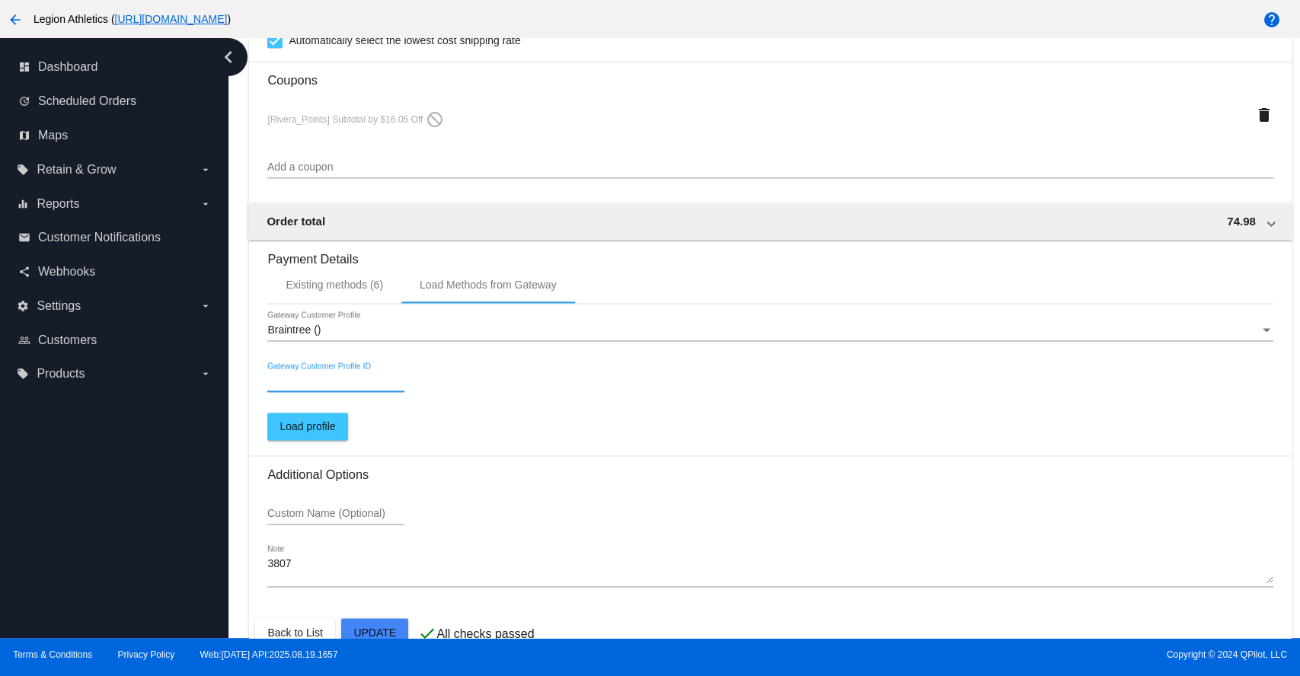
paste input "8169995891"
type input "8169995891"
click at [300, 433] on span "Load profile" at bounding box center [308, 426] width 56 height 12
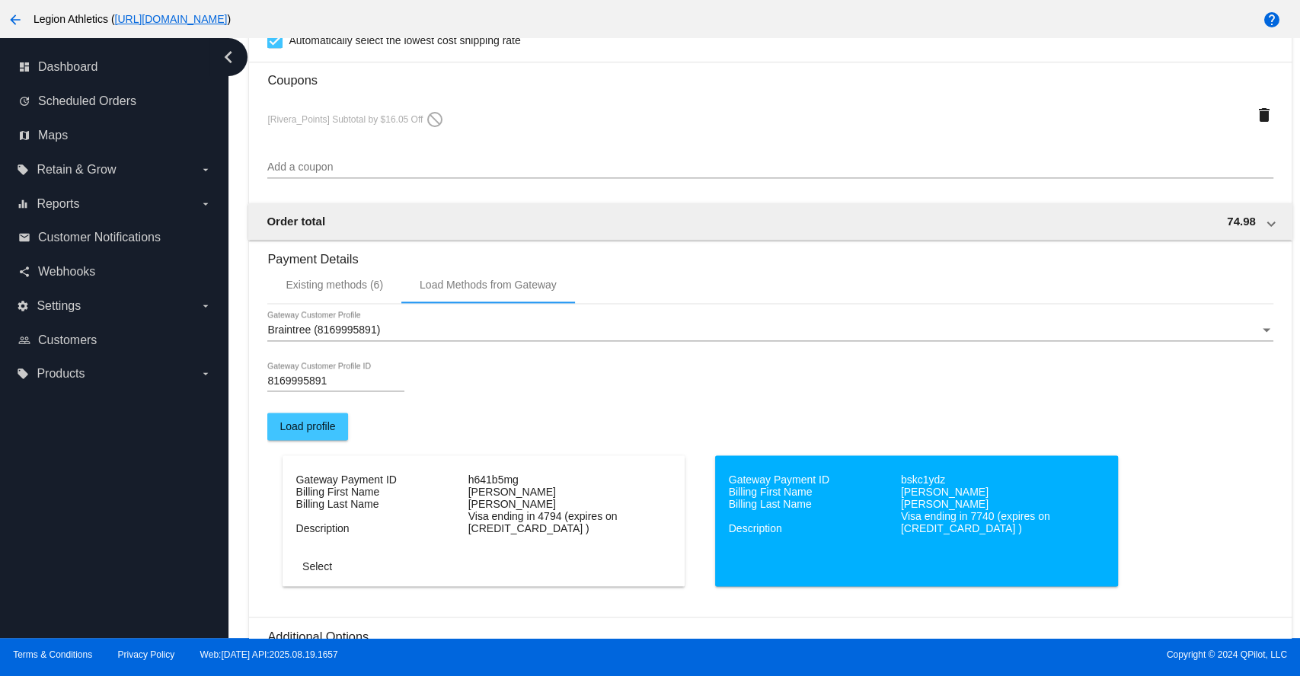
scroll to position [1596, 0]
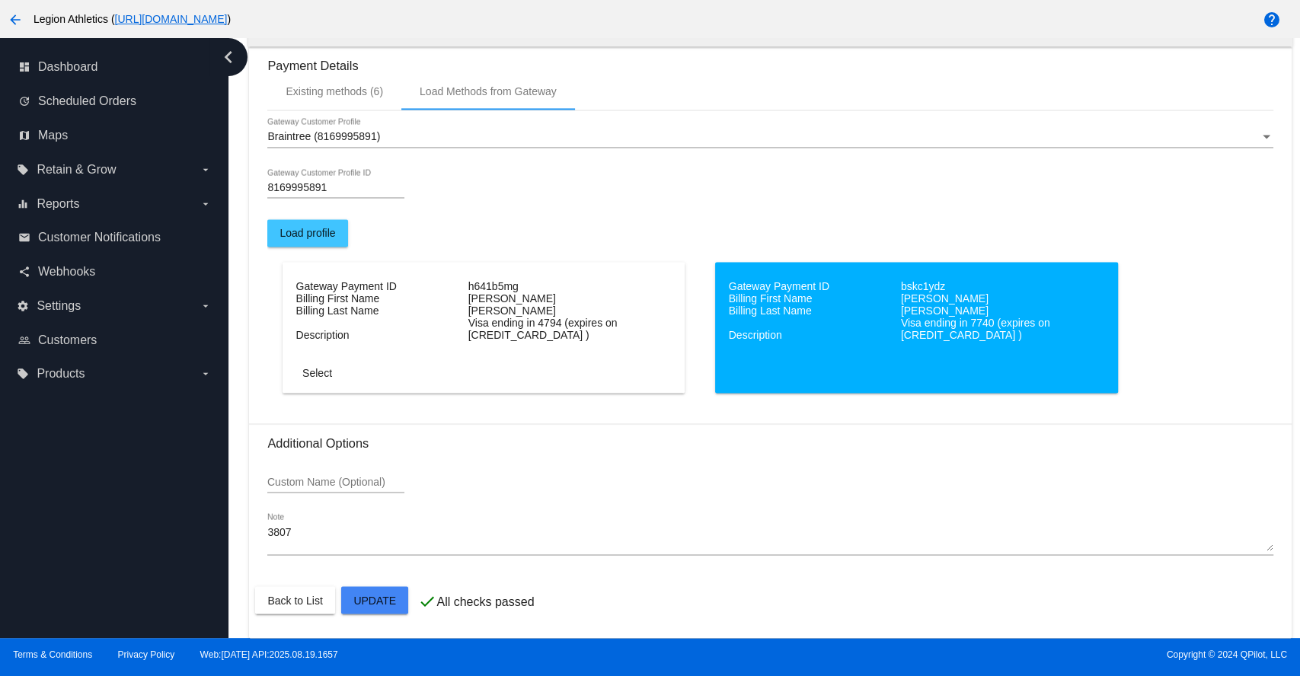
click at [325, 376] on span "Select" at bounding box center [317, 373] width 30 height 12
